Goal: Task Accomplishment & Management: Complete application form

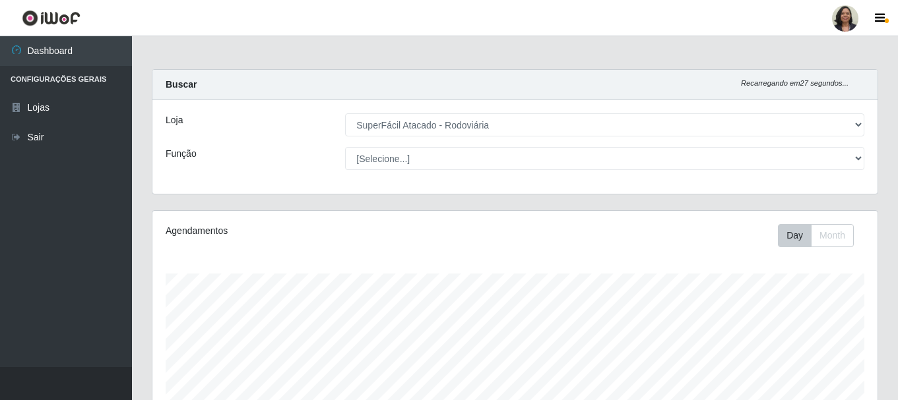
select select "400"
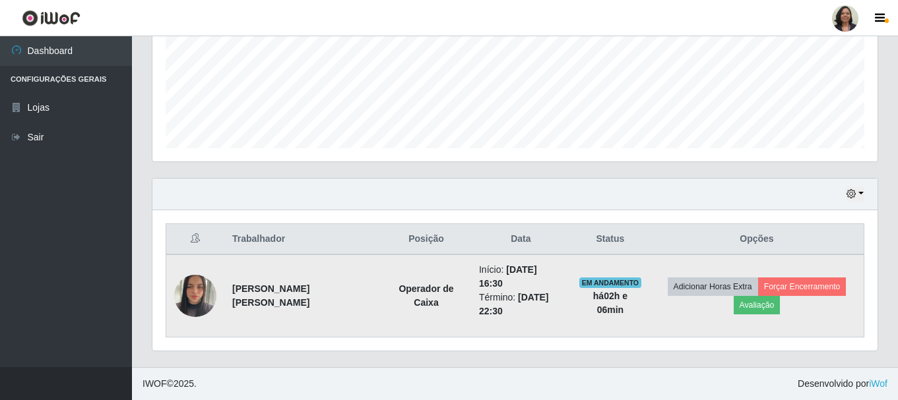
scroll to position [274, 725]
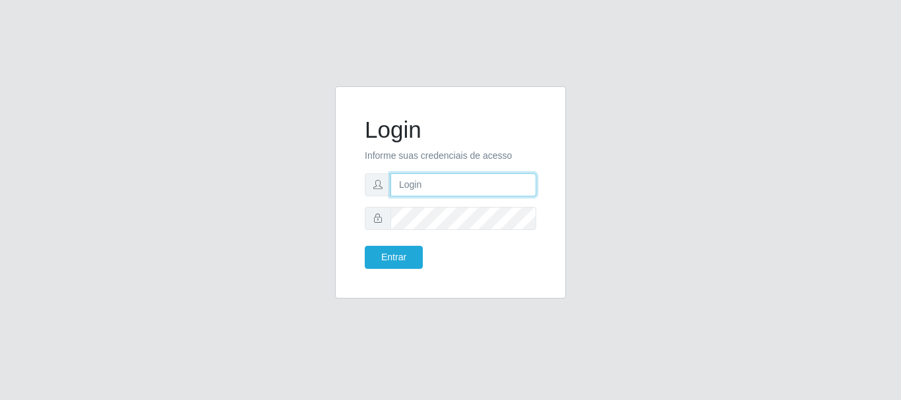
click at [448, 180] on input "text" at bounding box center [463, 184] width 146 height 23
type input "i"
type input "[EMAIL_ADDRESS][PERSON_NAME][DOMAIN_NAME]"
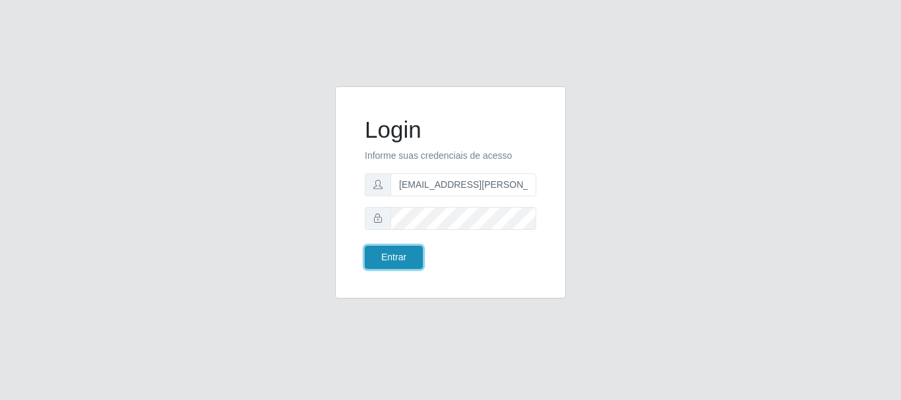
click at [402, 255] on button "Entrar" at bounding box center [394, 257] width 58 height 23
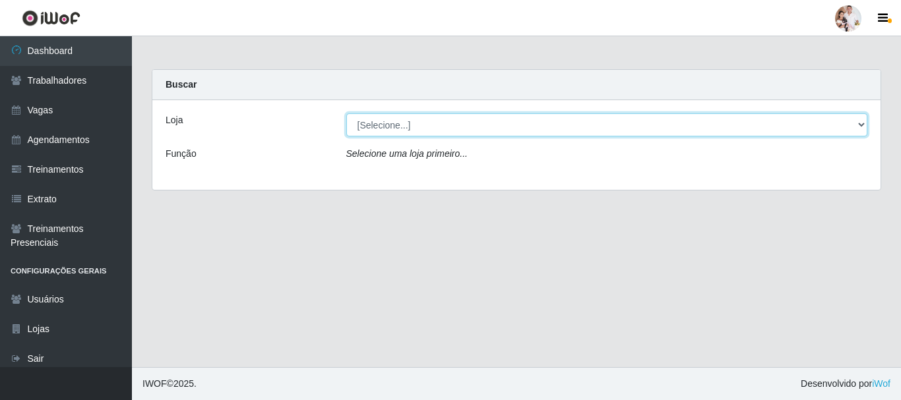
click at [864, 124] on select "[Selecione...] SuperFácil Atacado - Rodoviária" at bounding box center [607, 124] width 522 height 23
select select "400"
click at [346, 113] on select "[Selecione...] SuperFácil Atacado - Rodoviária" at bounding box center [607, 124] width 522 height 23
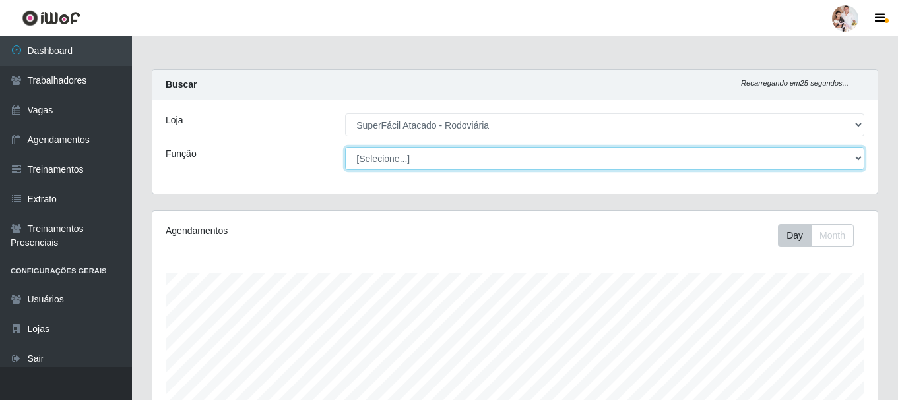
click at [858, 158] on select "[Selecione...] Balconista de Padaria Balconista de Padaria + Balconista de Pada…" at bounding box center [604, 158] width 519 height 23
select select "22"
click at [345, 147] on select "[Selecione...] Balconista de Padaria Balconista de Padaria + Balconista de Pada…" at bounding box center [604, 158] width 519 height 23
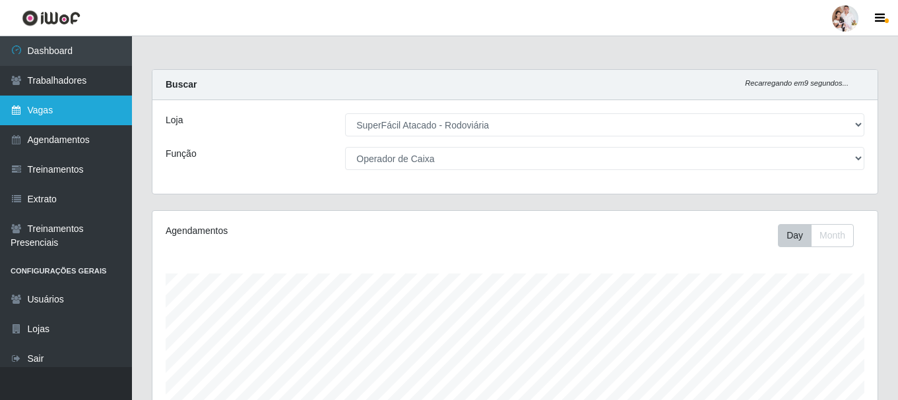
click at [67, 114] on link "Vagas" at bounding box center [66, 111] width 132 height 30
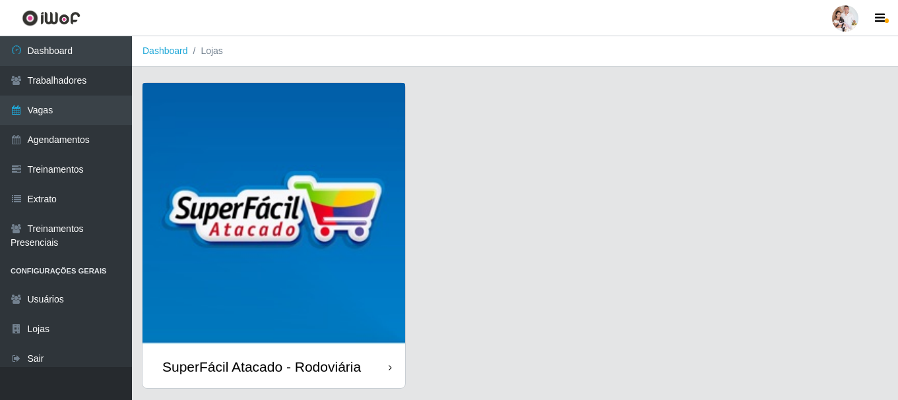
click at [357, 270] on img at bounding box center [273, 214] width 262 height 262
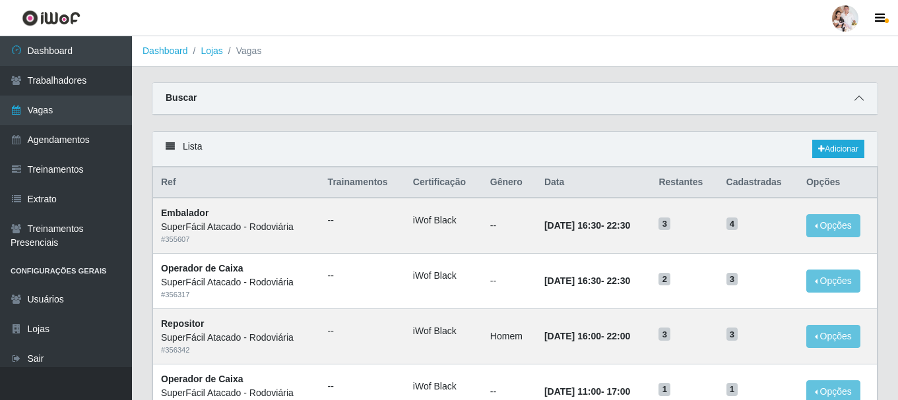
click at [858, 97] on icon at bounding box center [858, 98] width 9 height 9
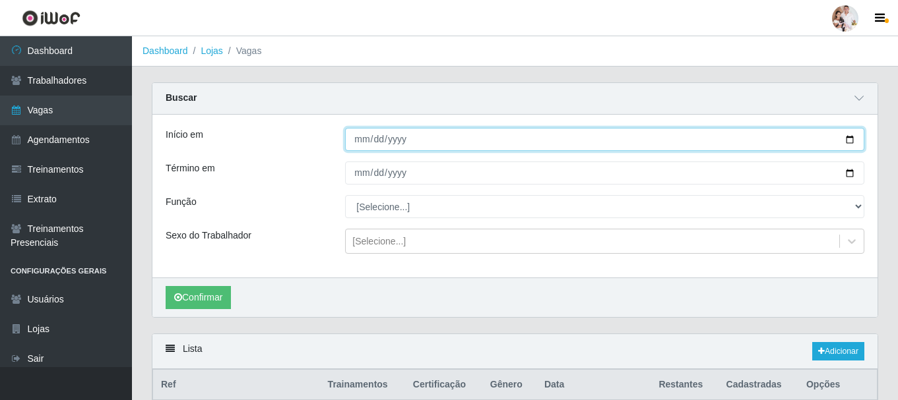
click at [851, 141] on input "Início em" at bounding box center [604, 139] width 519 height 23
type input "[DATE]"
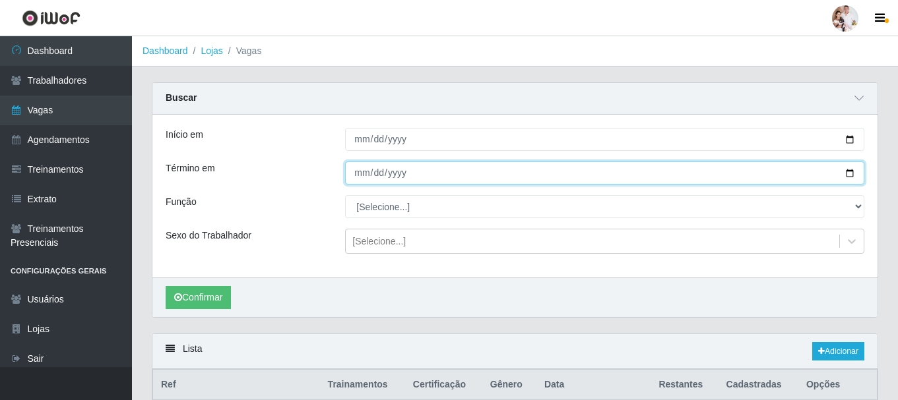
click at [847, 173] on input "Término em" at bounding box center [604, 173] width 519 height 23
type input "[DATE]"
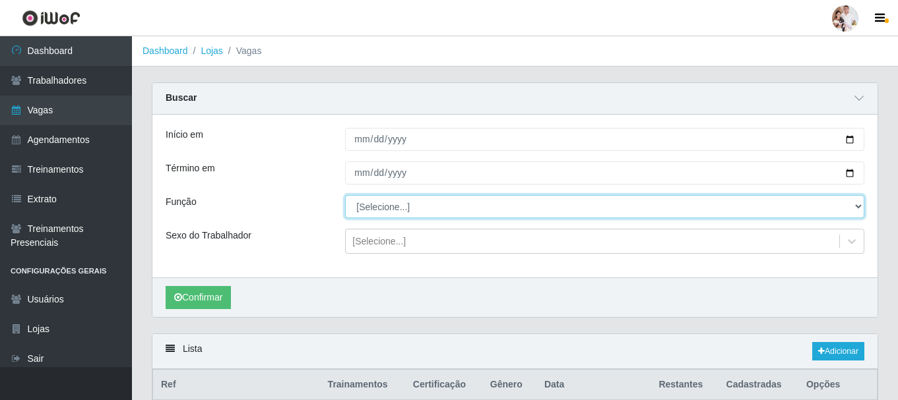
click at [861, 206] on select "[Selecione...] Balconista de Padaria Balconista de Padaria + Balconista de Pada…" at bounding box center [604, 206] width 519 height 23
select select "22"
click at [345, 196] on select "[Selecione...] Balconista de Padaria Balconista de Padaria + Balconista de Pada…" at bounding box center [604, 206] width 519 height 23
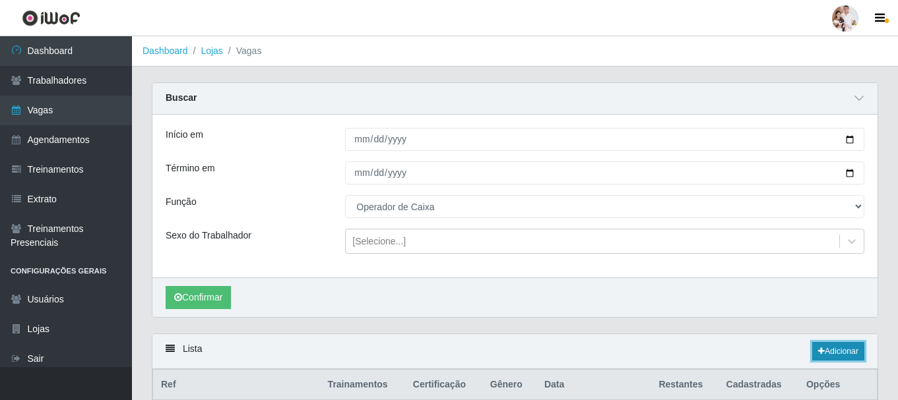
click at [827, 352] on link "Adicionar" at bounding box center [838, 351] width 52 height 18
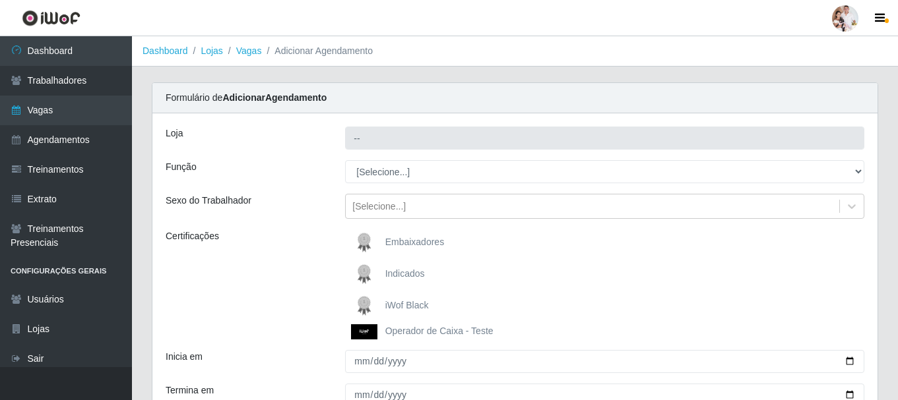
type input "SuperFácil Atacado - Rodoviária"
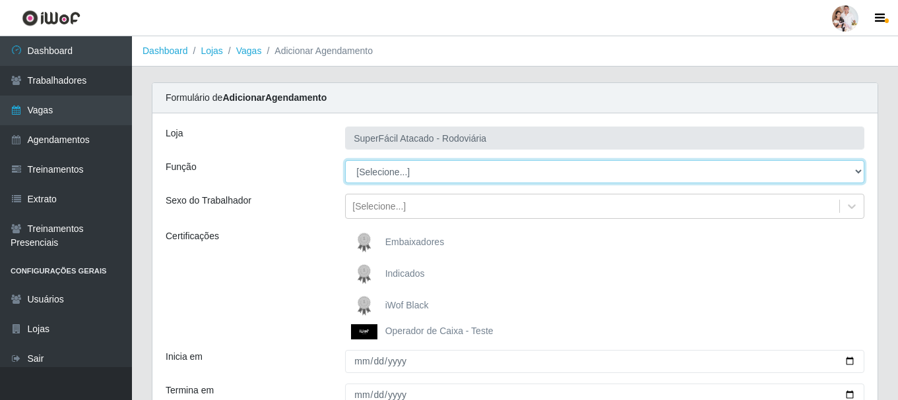
click at [859, 173] on select "[Selecione...] Balconista de Padaria Balconista de Padaria + Balconista de Pada…" at bounding box center [604, 171] width 519 height 23
select select "22"
click at [345, 160] on select "[Selecione...] Balconista de Padaria Balconista de Padaria + Balconista de Pada…" at bounding box center [604, 171] width 519 height 23
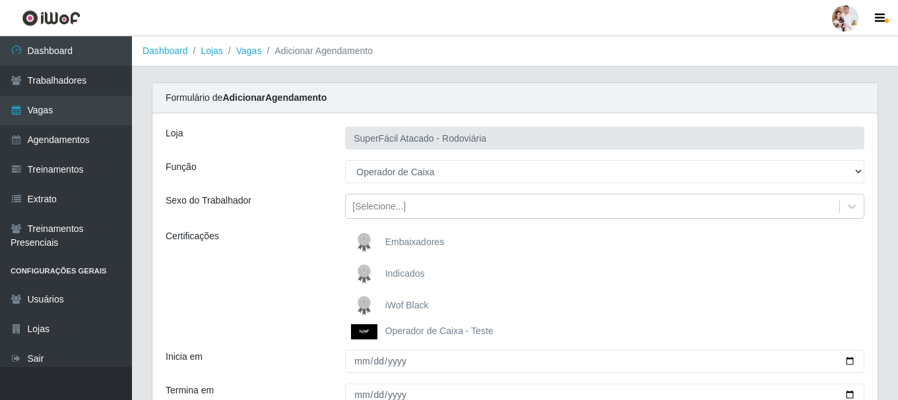
click at [365, 303] on img at bounding box center [367, 306] width 32 height 26
click at [0, 0] on input "iWof Black" at bounding box center [0, 0] width 0 height 0
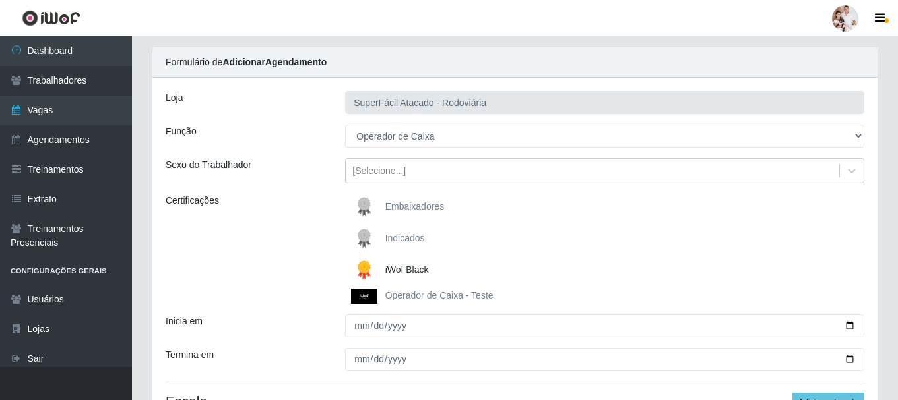
scroll to position [66, 0]
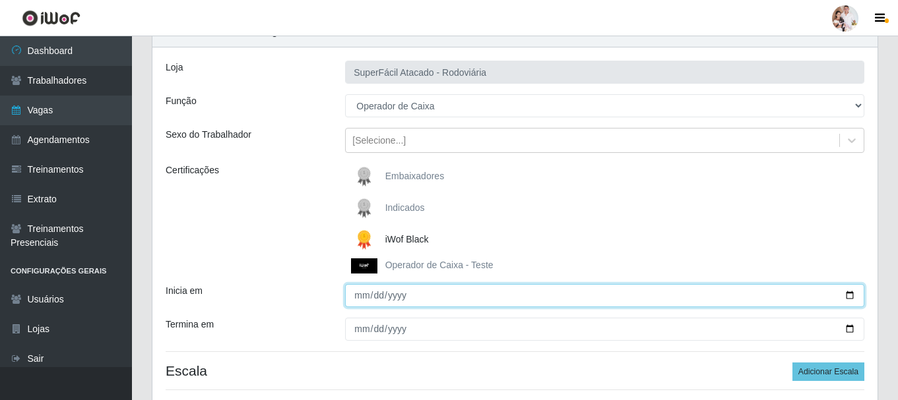
click at [850, 297] on input "Inicia em" at bounding box center [604, 295] width 519 height 23
type input "[DATE]"
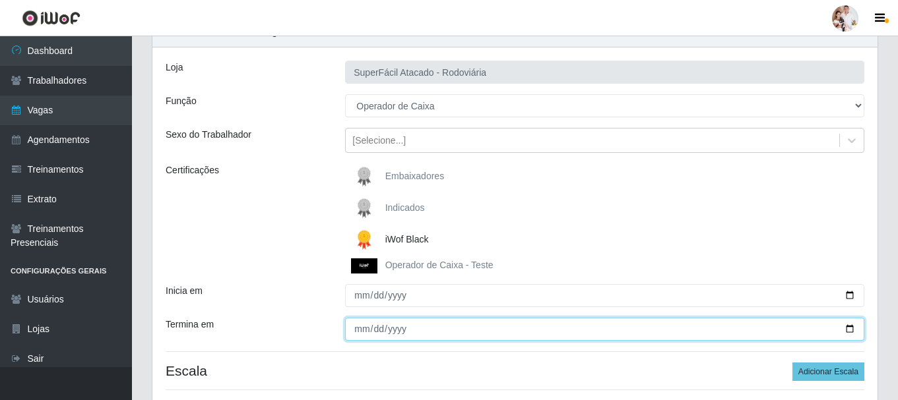
click at [850, 329] on input "Termina em" at bounding box center [604, 329] width 519 height 23
type input "[DATE]"
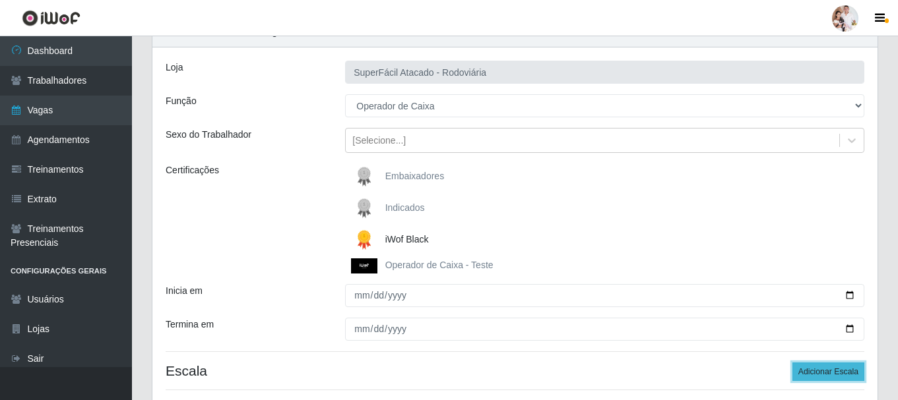
click at [834, 373] on button "Adicionar Escala" at bounding box center [828, 372] width 72 height 18
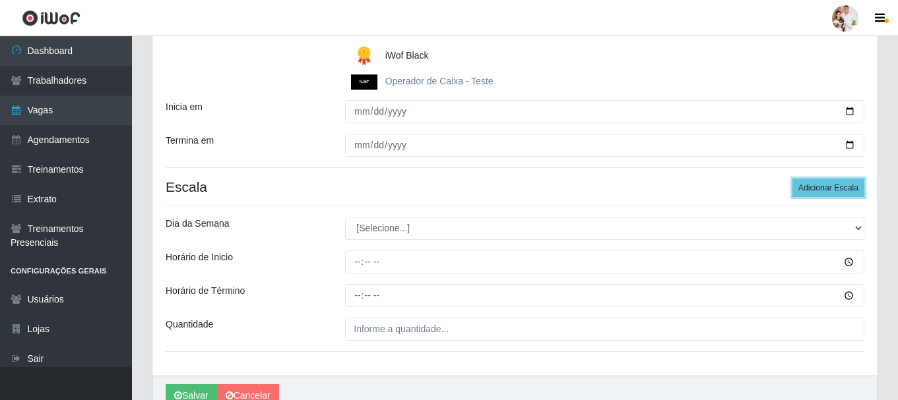
scroll to position [264, 0]
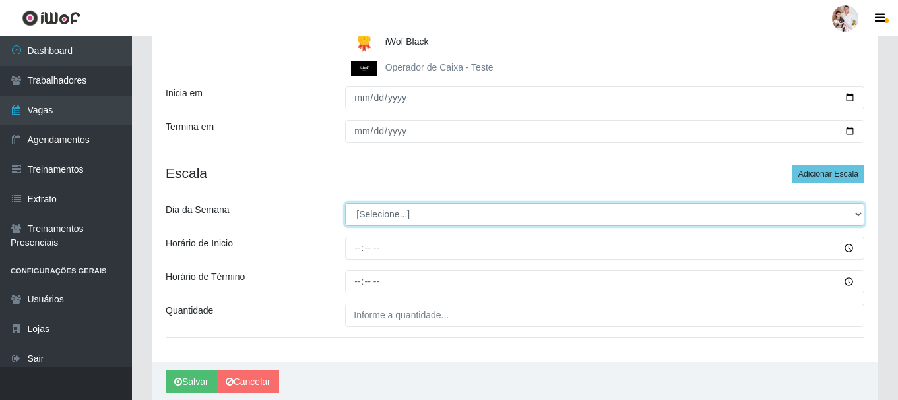
click at [857, 212] on select "[Selecione...] Segunda Terça Quarta Quinta Sexta Sábado Domingo" at bounding box center [604, 214] width 519 height 23
select select "4"
click at [345, 203] on select "[Selecione...] Segunda Terça Quarta Quinta Sexta Sábado Domingo" at bounding box center [604, 214] width 519 height 23
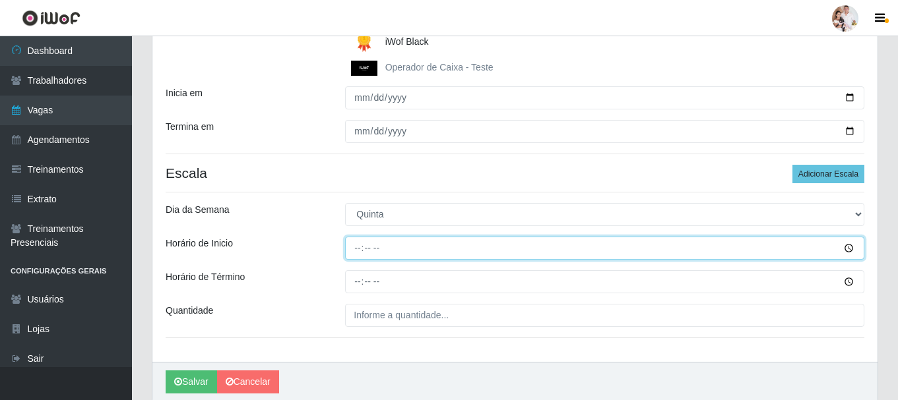
click at [359, 250] on input "Horário de Inicio" at bounding box center [604, 248] width 519 height 23
type input "16:30"
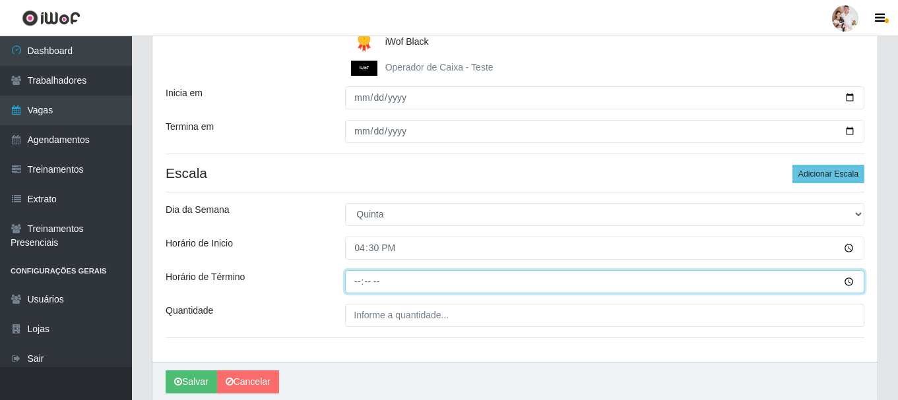
click at [355, 283] on input "Horário de Término" at bounding box center [604, 281] width 519 height 23
type input "22:30"
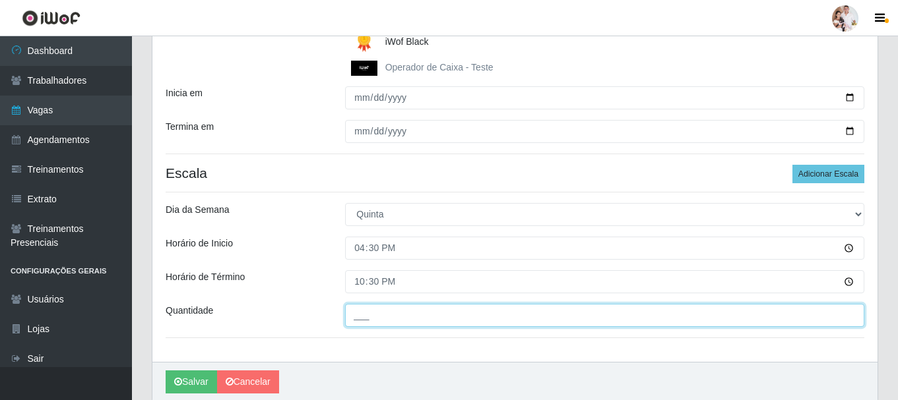
click at [353, 309] on input "___" at bounding box center [604, 315] width 519 height 23
type input "1__"
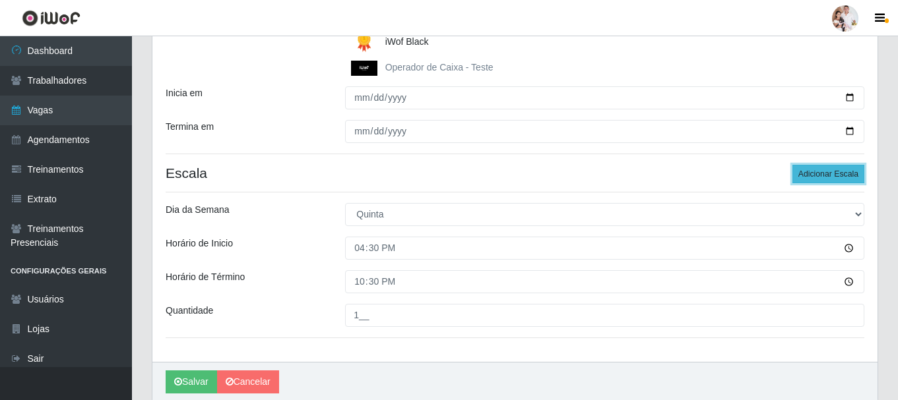
click at [835, 171] on button "Adicionar Escala" at bounding box center [828, 174] width 72 height 18
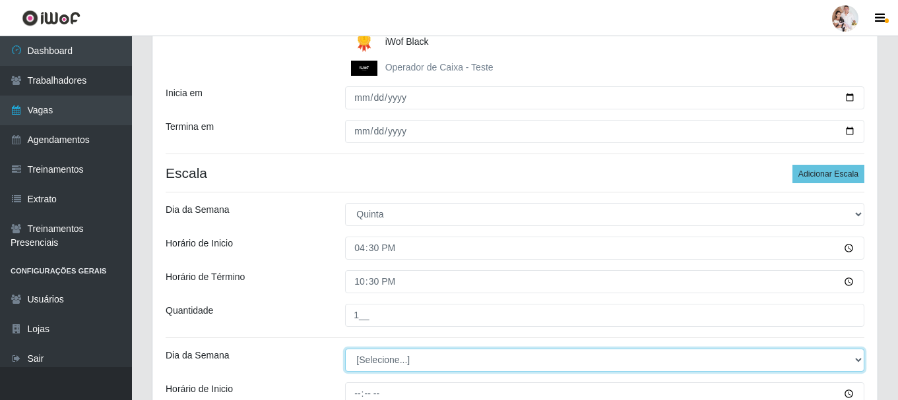
click at [856, 361] on select "[Selecione...] Segunda Terça Quarta Quinta Sexta Sábado Domingo" at bounding box center [604, 360] width 519 height 23
select select "5"
click at [345, 349] on select "[Selecione...] Segunda Terça Quarta Quinta Sexta Sábado Domingo" at bounding box center [604, 360] width 519 height 23
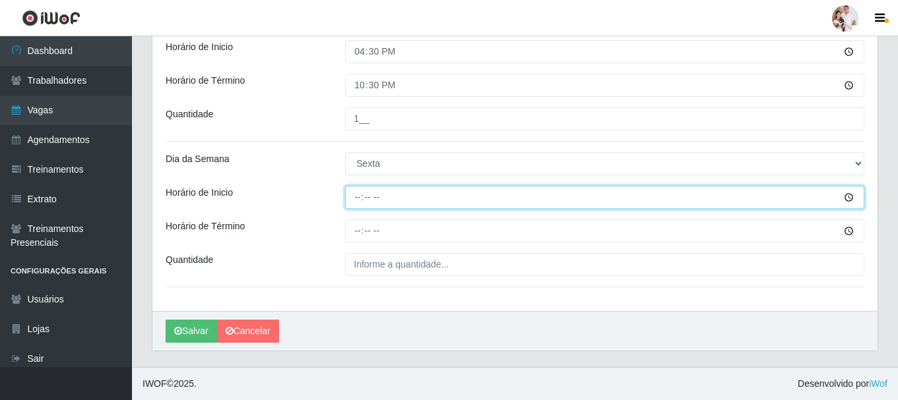
click at [356, 203] on input "Horário de Inicio" at bounding box center [604, 197] width 519 height 23
type input "16:30"
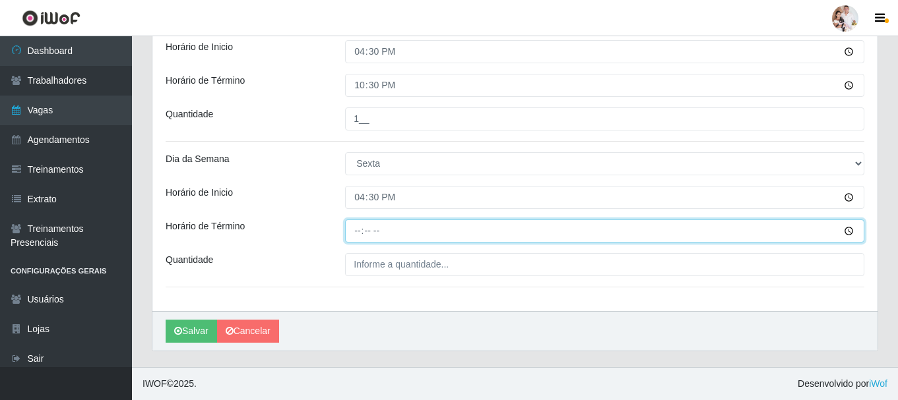
click at [359, 234] on input "Horário de Término" at bounding box center [604, 231] width 519 height 23
type input "22:30"
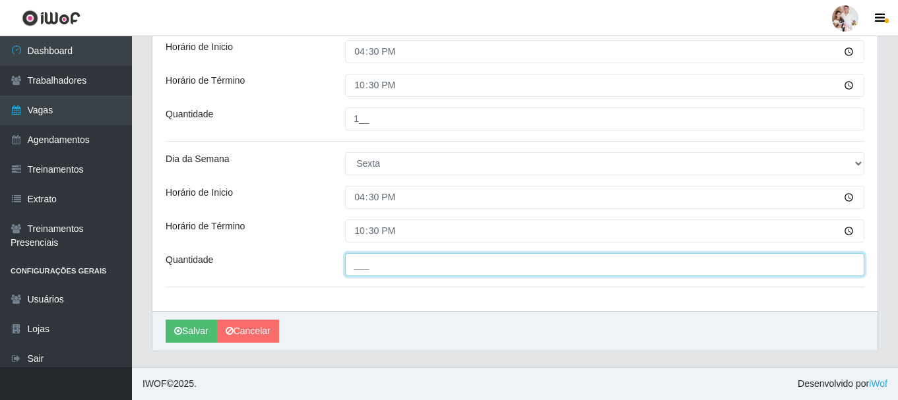
click at [355, 266] on input "___" at bounding box center [604, 264] width 519 height 23
type input "1__"
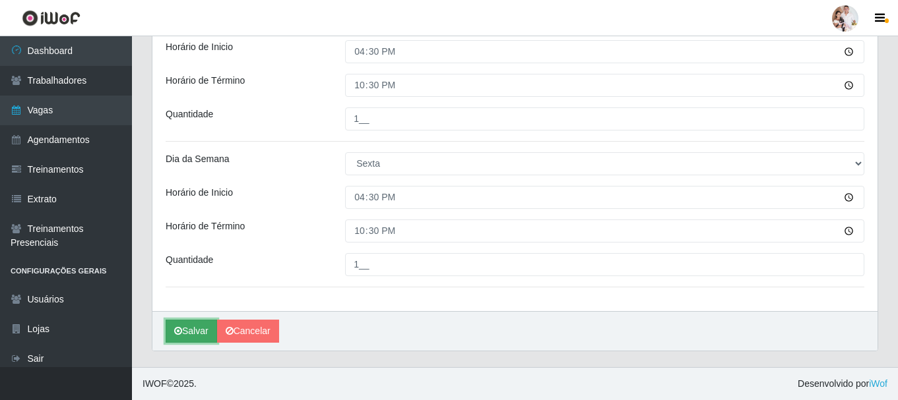
click at [197, 333] on button "Salvar" at bounding box center [191, 331] width 51 height 23
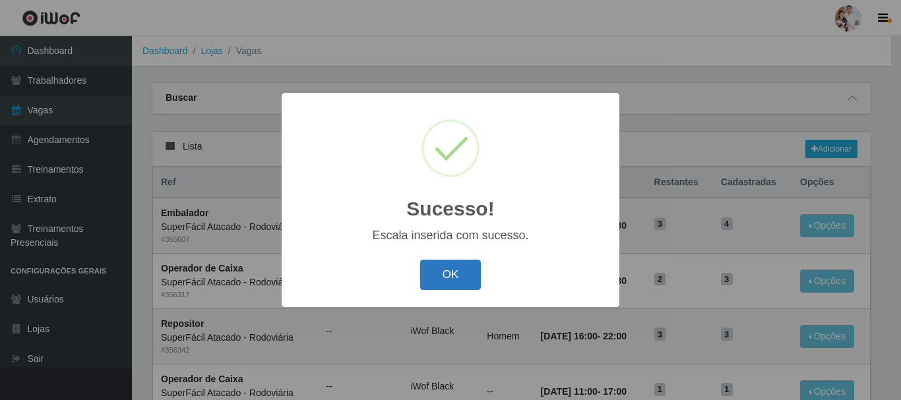
click at [468, 284] on button "OK" at bounding box center [450, 275] width 61 height 31
